Goal: Find specific page/section: Find specific page/section

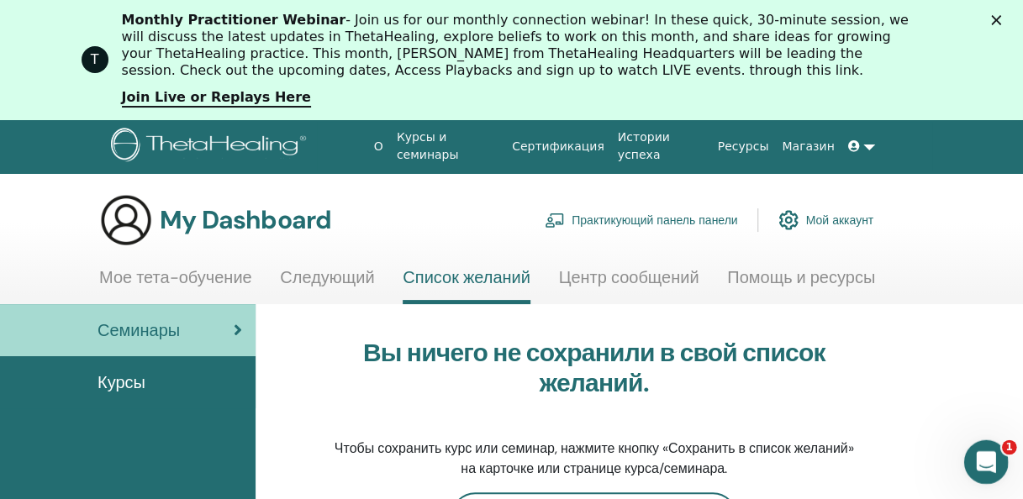
click at [996, 455] on icon "Открыть службу сообщений Intercom" at bounding box center [984, 460] width 28 height 28
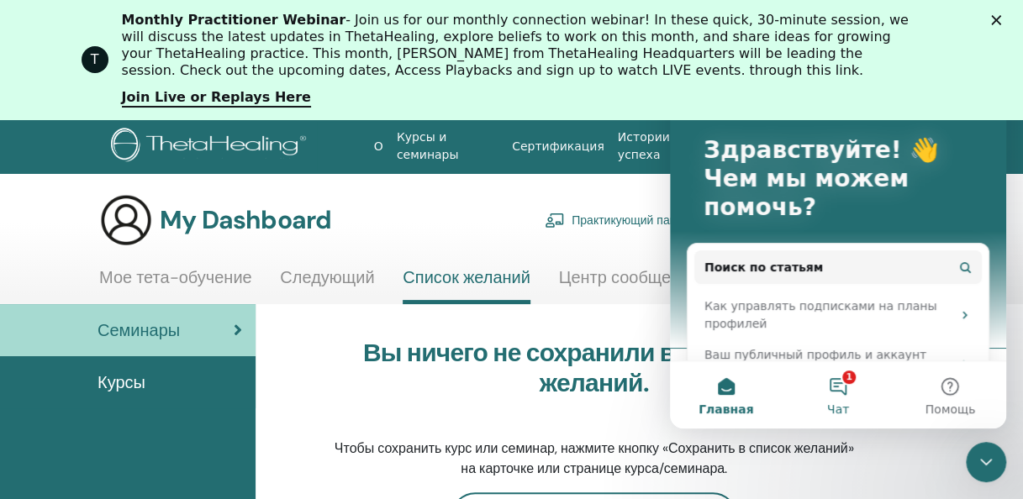
click at [834, 387] on button "1 Чат" at bounding box center [838, 394] width 112 height 67
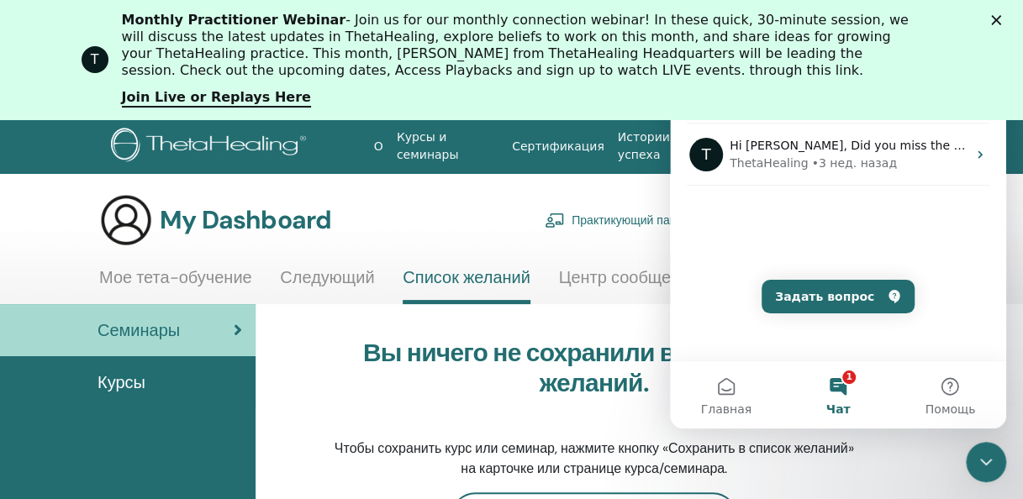
click at [489, 208] on div "My Dashboard Практикующий панель панели Мой аккаунт" at bounding box center [486, 220] width 774 height 54
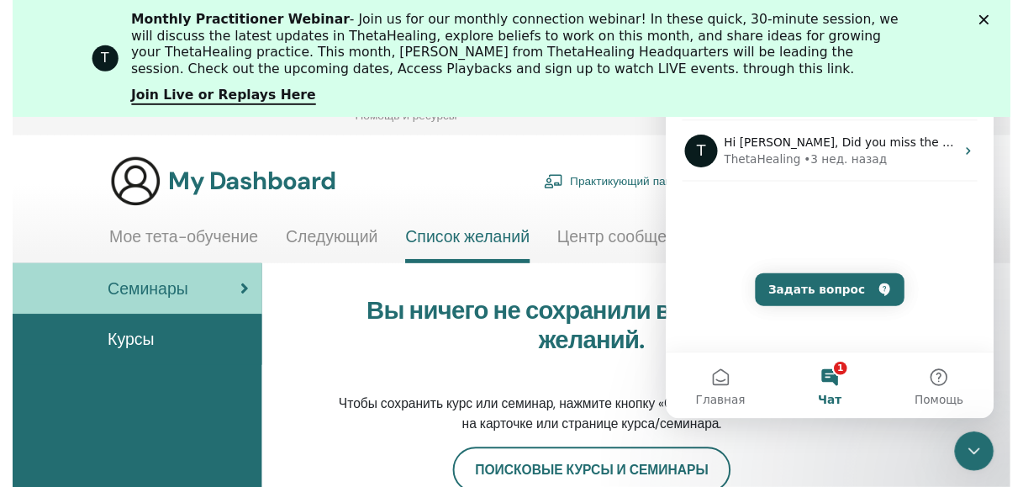
scroll to position [196, 0]
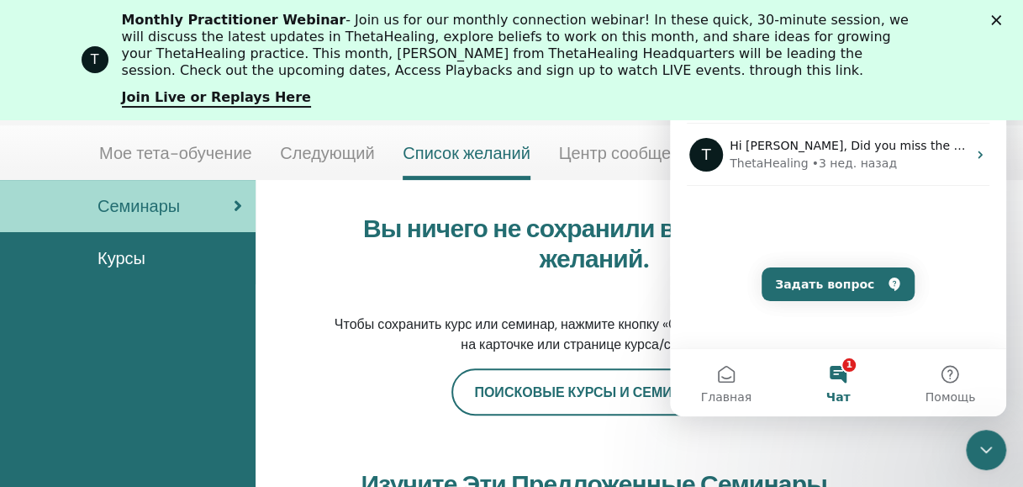
click at [187, 161] on link "Мое тета-обучение" at bounding box center [175, 159] width 153 height 33
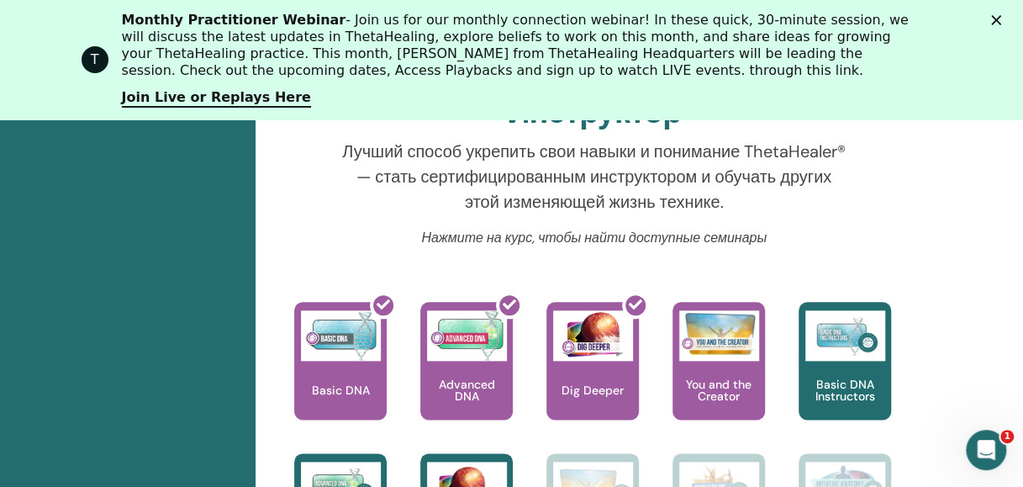
scroll to position [786, 0]
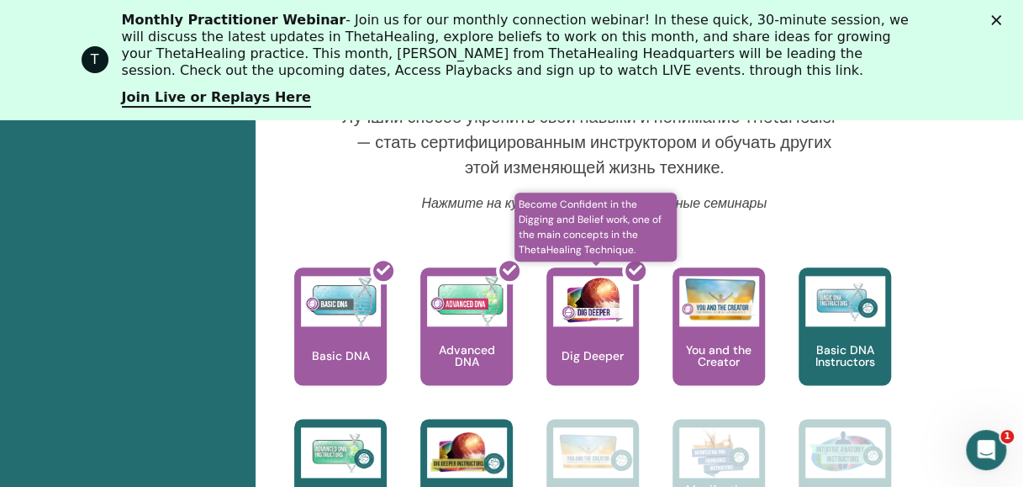
click at [604, 345] on div at bounding box center [602, 332] width 92 height 151
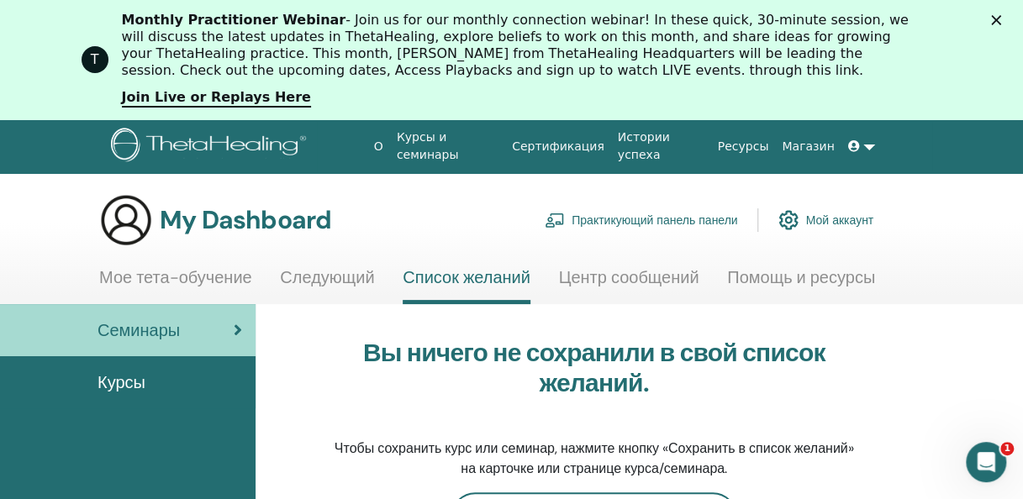
click at [145, 379] on div "Курсы" at bounding box center [127, 382] width 229 height 25
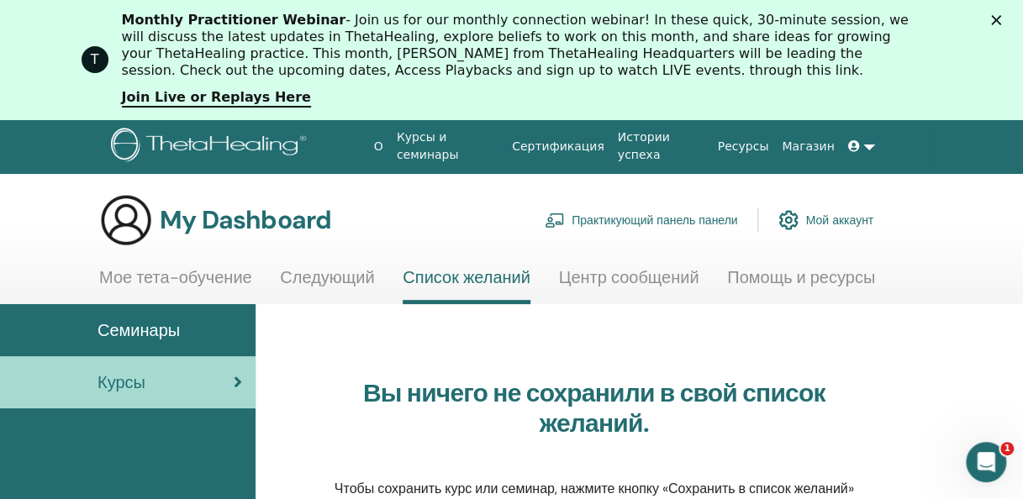
click at [820, 220] on link "Мой аккаунт" at bounding box center [825, 220] width 95 height 37
click at [131, 343] on link "Семинары" at bounding box center [127, 330] width 255 height 52
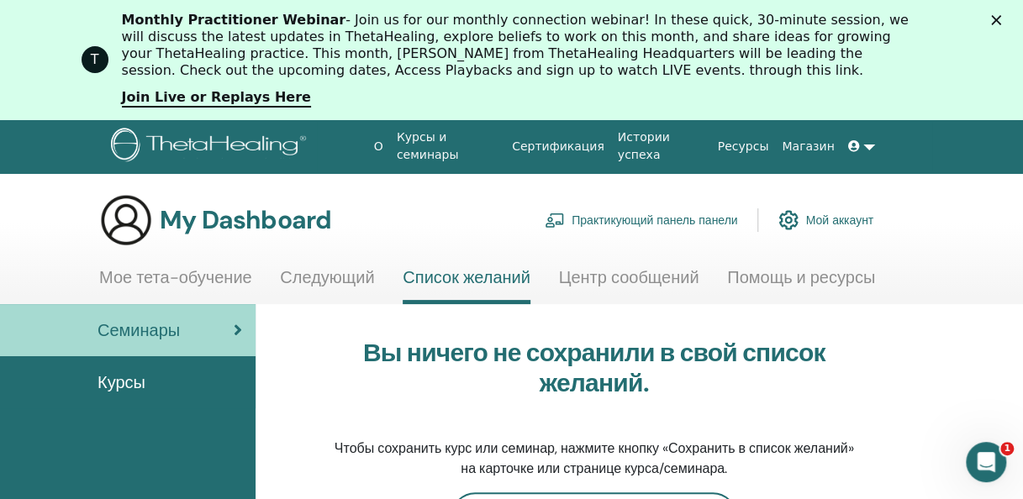
click at [179, 275] on link "Мое тета-обучение" at bounding box center [175, 283] width 153 height 33
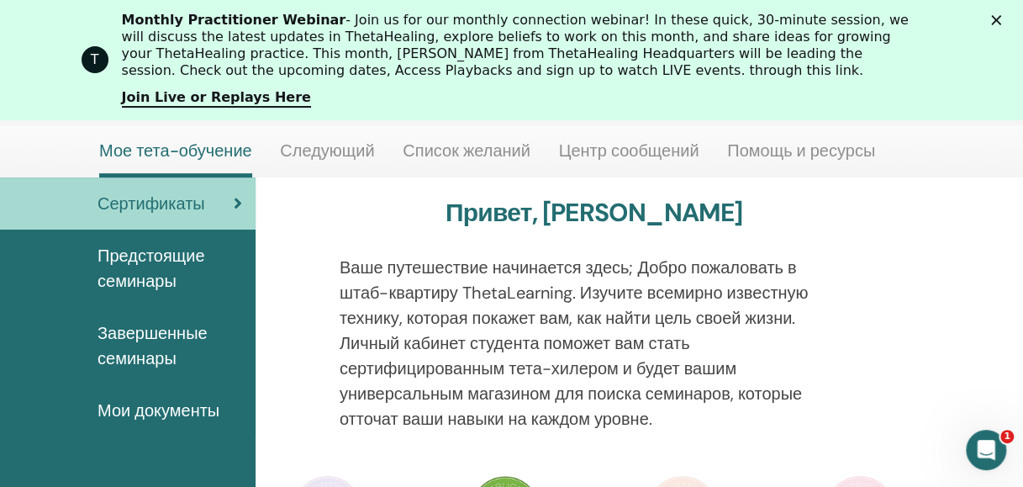
scroll to position [263, 0]
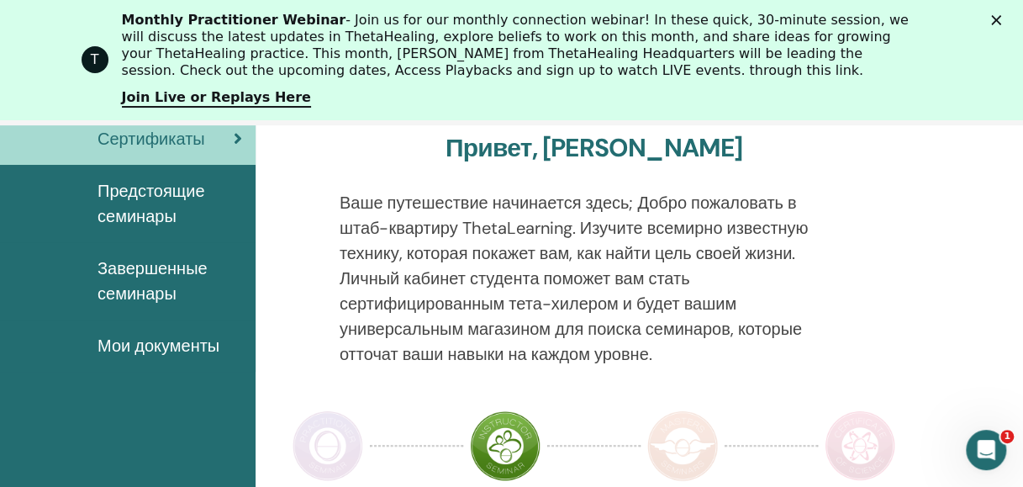
click at [168, 341] on span "Мои документы" at bounding box center [158, 345] width 122 height 25
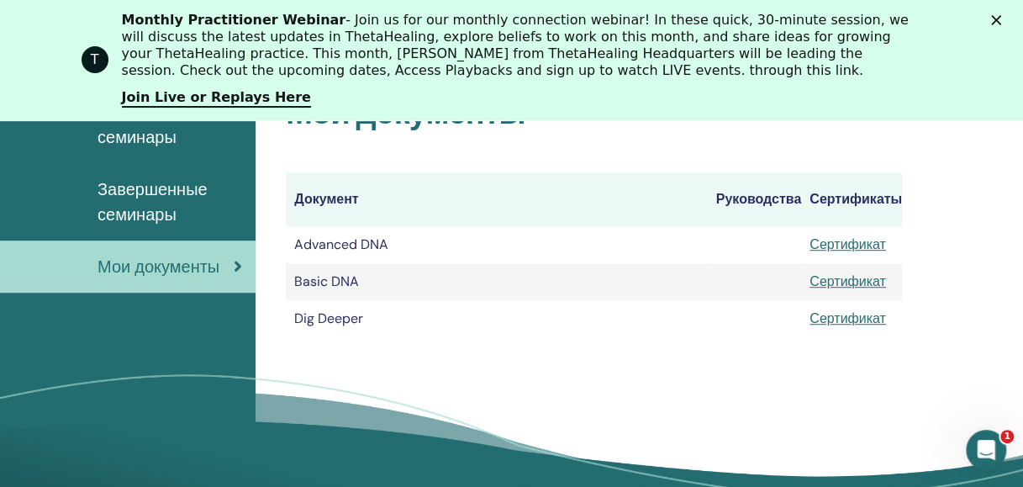
scroll to position [335, 0]
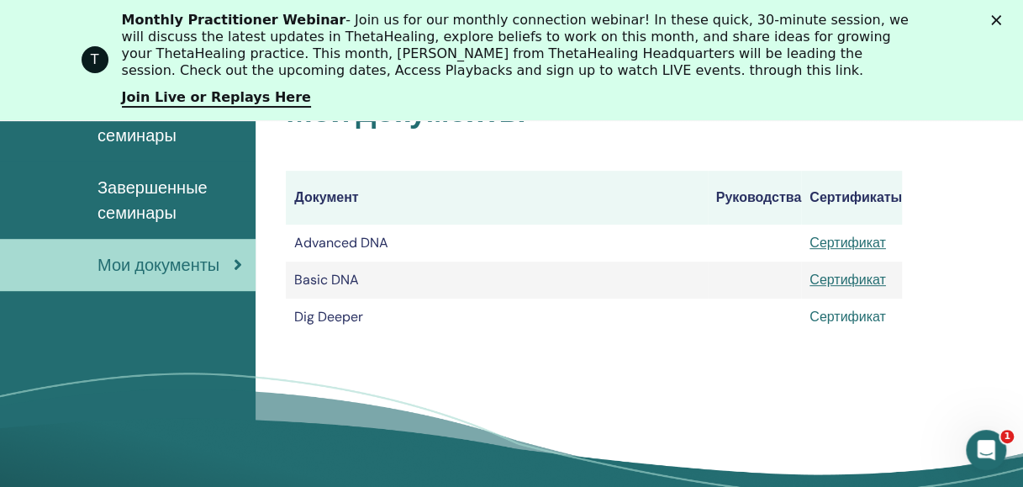
click at [838, 319] on link "Сертификат" at bounding box center [847, 317] width 76 height 18
